Goal: Task Accomplishment & Management: Complete application form

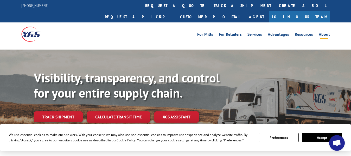
click at [329, 33] on div "For Mills For Retailers Services Advantages Resources About For Mills For Retai…" at bounding box center [175, 33] width 308 height 23
click at [269, 11] on link "Agent" at bounding box center [256, 16] width 25 height 11
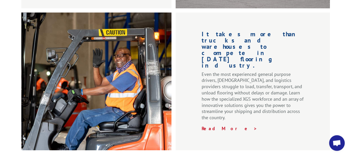
scroll to position [796, 0]
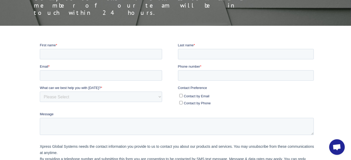
scroll to position [80, 0]
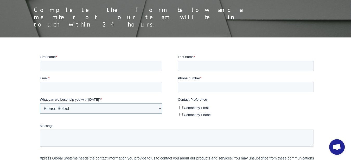
click at [40, 103] on select "Please Select Quoting, Opening New Account, or New Business Opportunity Shipmen…" at bounding box center [101, 108] width 122 height 10
select select "Sales"
click option "Quoting, Opening New Account, or New Business Opportunity" at bounding box center [40, 54] width 0 height 0
click at [84, 67] on input "First name *" at bounding box center [101, 65] width 122 height 10
type input "Wahyu"
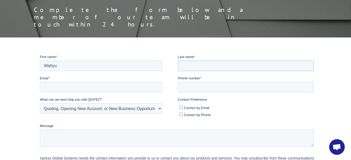
click at [192, 65] on input "Last name *" at bounding box center [246, 65] width 136 height 10
type input "Widiastuti"
click at [85, 134] on textarea "Message" at bounding box center [177, 137] width 274 height 17
paste textarea "We would like to request a freight quotation for the following shipment using A…"
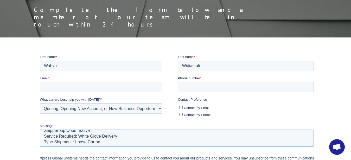
scroll to position [0, 0]
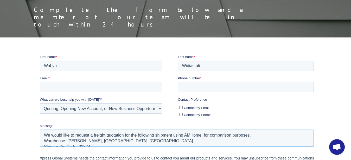
drag, startPoint x: 185, startPoint y: 136, endPoint x: 200, endPoint y: 135, distance: 15.7
click at [200, 135] on textarea "We would like to request a freight quotation for the following shipment using A…" at bounding box center [177, 137] width 274 height 17
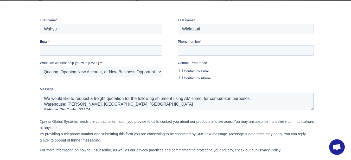
scroll to position [133, 0]
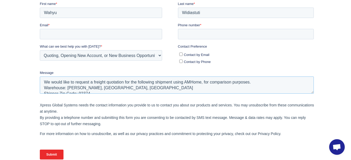
paste textarea "Xpress Global Systems"
type textarea "We would like to request a freight quotation for the following shipment using X…"
click at [235, 160] on div "Submit" at bounding box center [178, 154] width 276 height 19
click at [182, 53] on input "Contact by Email" at bounding box center [180, 53] width 3 height 3
checkbox input "true"
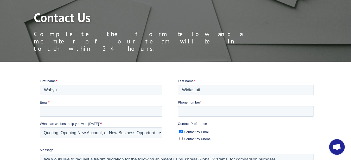
scroll to position [53, 0]
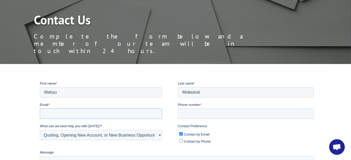
click at [100, 112] on input "Email *" at bounding box center [101, 113] width 122 height 10
paste input "Logistics NovaSolo <logistics@novasolo.com>"
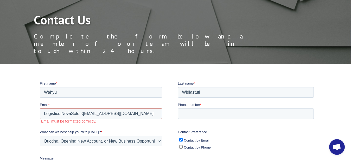
drag, startPoint x: 82, startPoint y: 113, endPoint x: 35, endPoint y: 113, distance: 47.1
click at [40, 113] on input "Logistics NovaSolo <logistics@novasolo.com" at bounding box center [101, 113] width 122 height 10
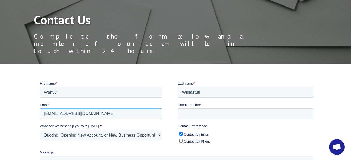
type input "logistics@novasolo.com"
click at [238, 117] on input "Phone number *" at bounding box center [246, 113] width 136 height 10
paste input "6049707042"
type input "+16049707042"
click at [6, 100] on div at bounding box center [175, 162] width 351 height 163
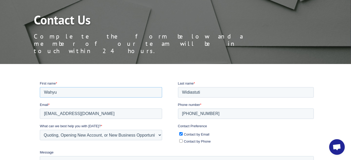
drag, startPoint x: 57, startPoint y: 93, endPoint x: 43, endPoint y: 92, distance: 14.3
click at [43, 92] on input "Wahyu" at bounding box center [101, 92] width 122 height 10
click at [25, 82] on div at bounding box center [175, 162] width 351 height 163
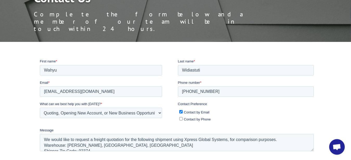
scroll to position [80, 0]
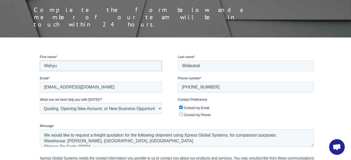
drag, startPoint x: 70, startPoint y: 63, endPoint x: 23, endPoint y: 65, distance: 46.6
click at [40, 65] on input "Wahyu" at bounding box center [101, 65] width 122 height 10
type input "Logistics"
drag, startPoint x: 210, startPoint y: 66, endPoint x: 180, endPoint y: 65, distance: 29.7
click at [180, 65] on input "Widiastuti" at bounding box center [246, 65] width 136 height 10
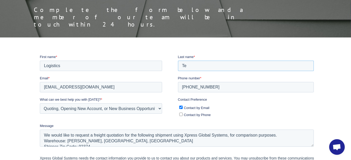
type input "T"
type input "Widiastuti"
drag, startPoint x: 74, startPoint y: 67, endPoint x: 33, endPoint y: 67, distance: 41.4
click at [40, 67] on input "Logistics" at bounding box center [101, 65] width 122 height 10
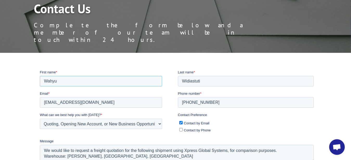
scroll to position [53, 0]
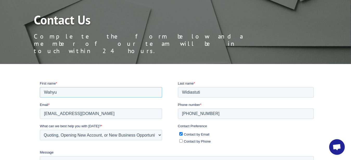
type input "Wahyu"
click at [8, 114] on div at bounding box center [175, 162] width 351 height 163
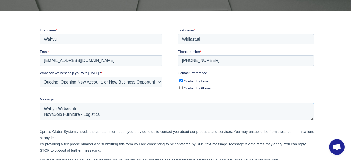
scroll to position [155, 0]
click at [311, 103] on textarea "We would like to request a freight quotation for the following shipment using X…" at bounding box center [177, 111] width 274 height 17
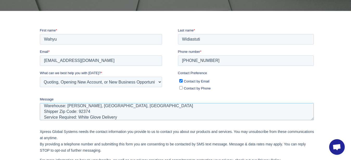
scroll to position [0, 0]
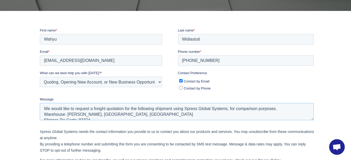
click at [46, 108] on textarea "We would like to request a freight quotation for the following shipment using X…" at bounding box center [177, 111] width 274 height 17
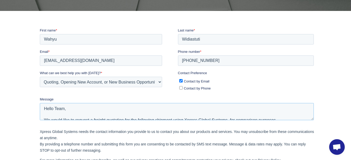
scroll to position [3, 0]
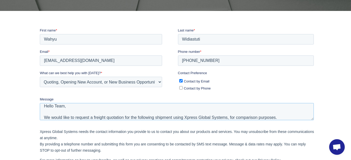
type textarea "Hello Team, We would like to request a freight quotation for the following ship…"
drag, startPoint x: 214, startPoint y: 60, endPoint x: 178, endPoint y: 59, distance: 36.2
click at [178, 59] on input "+16049707042" at bounding box center [246, 60] width 136 height 10
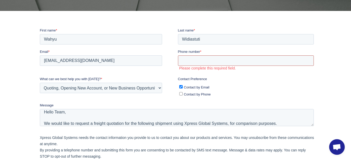
paste input "+16049707042"
type input "+16049707042"
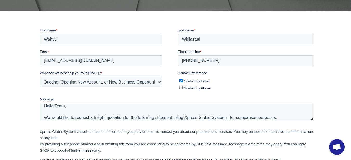
click at [7, 101] on div at bounding box center [175, 109] width 351 height 163
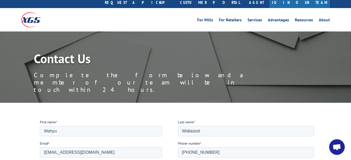
scroll to position [0, 0]
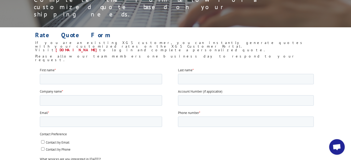
scroll to position [80, 0]
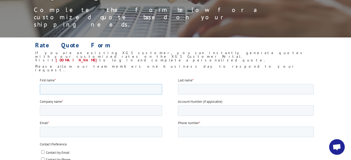
click at [114, 89] on input "First name *" at bounding box center [101, 89] width 122 height 10
click at [204, 136] on input "Phone number *" at bounding box center [246, 131] width 136 height 10
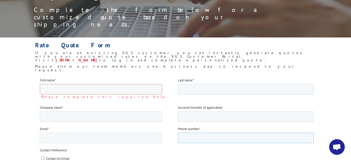
paste input "+16049707042"
type input "+16049707042"
